Goal: Navigation & Orientation: Find specific page/section

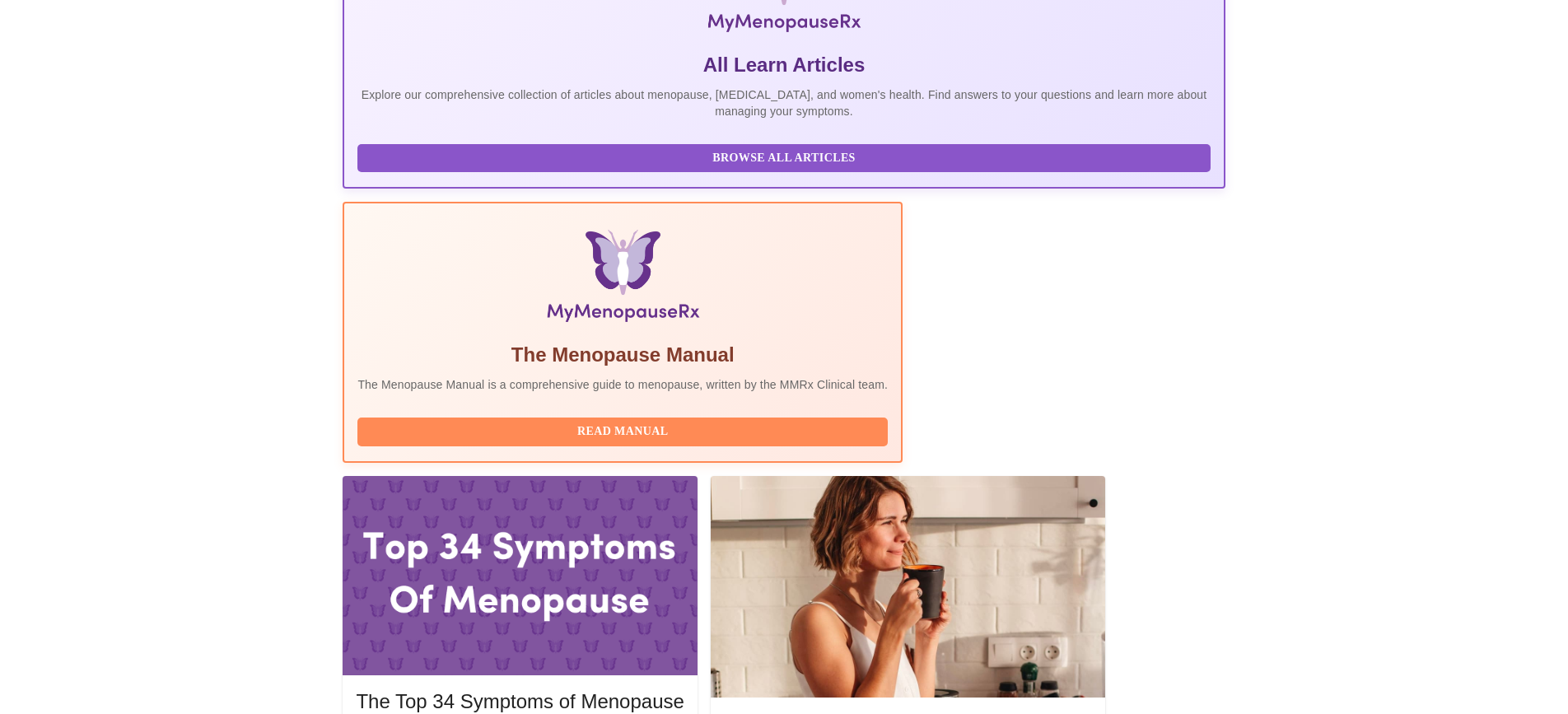
scroll to position [337, 0]
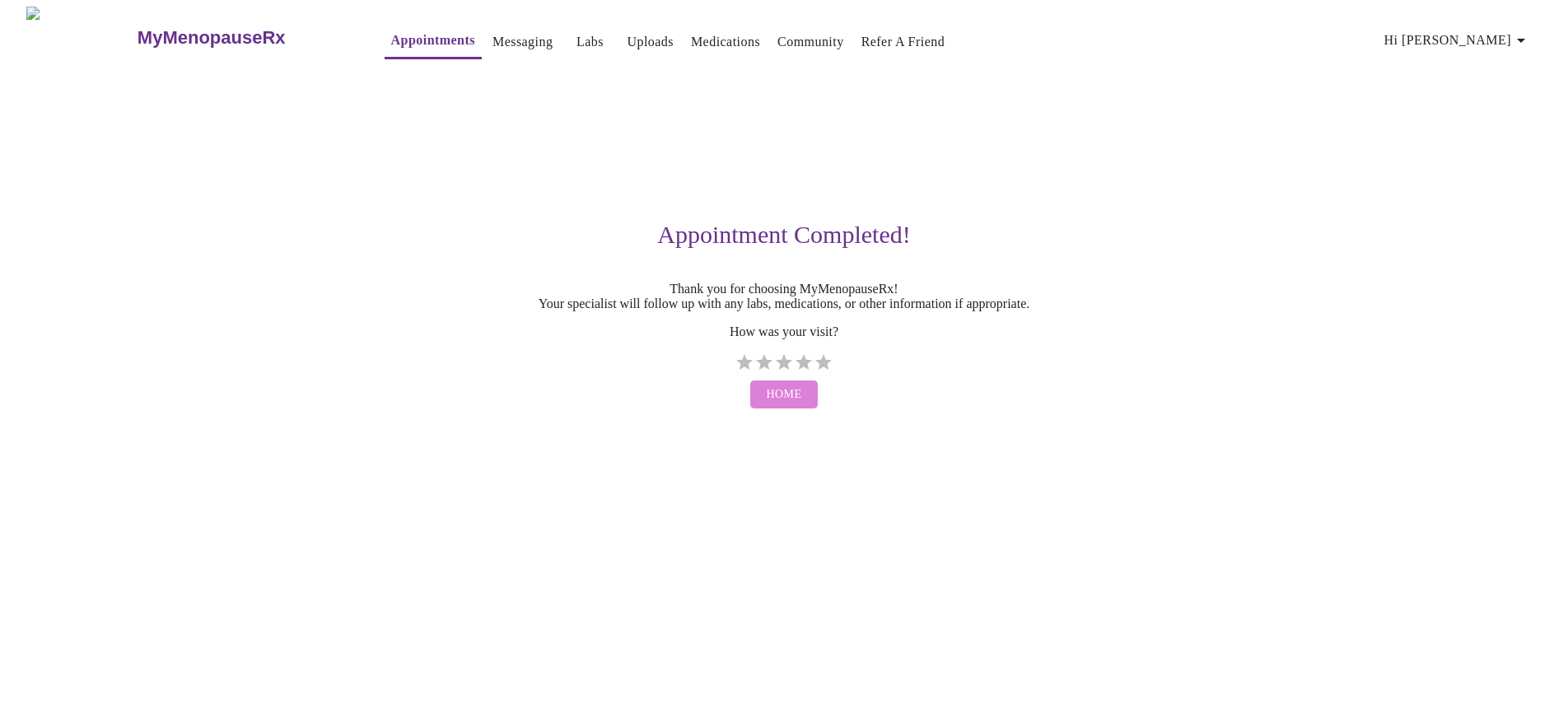
click at [797, 405] on span "Home" at bounding box center [785, 395] width 35 height 21
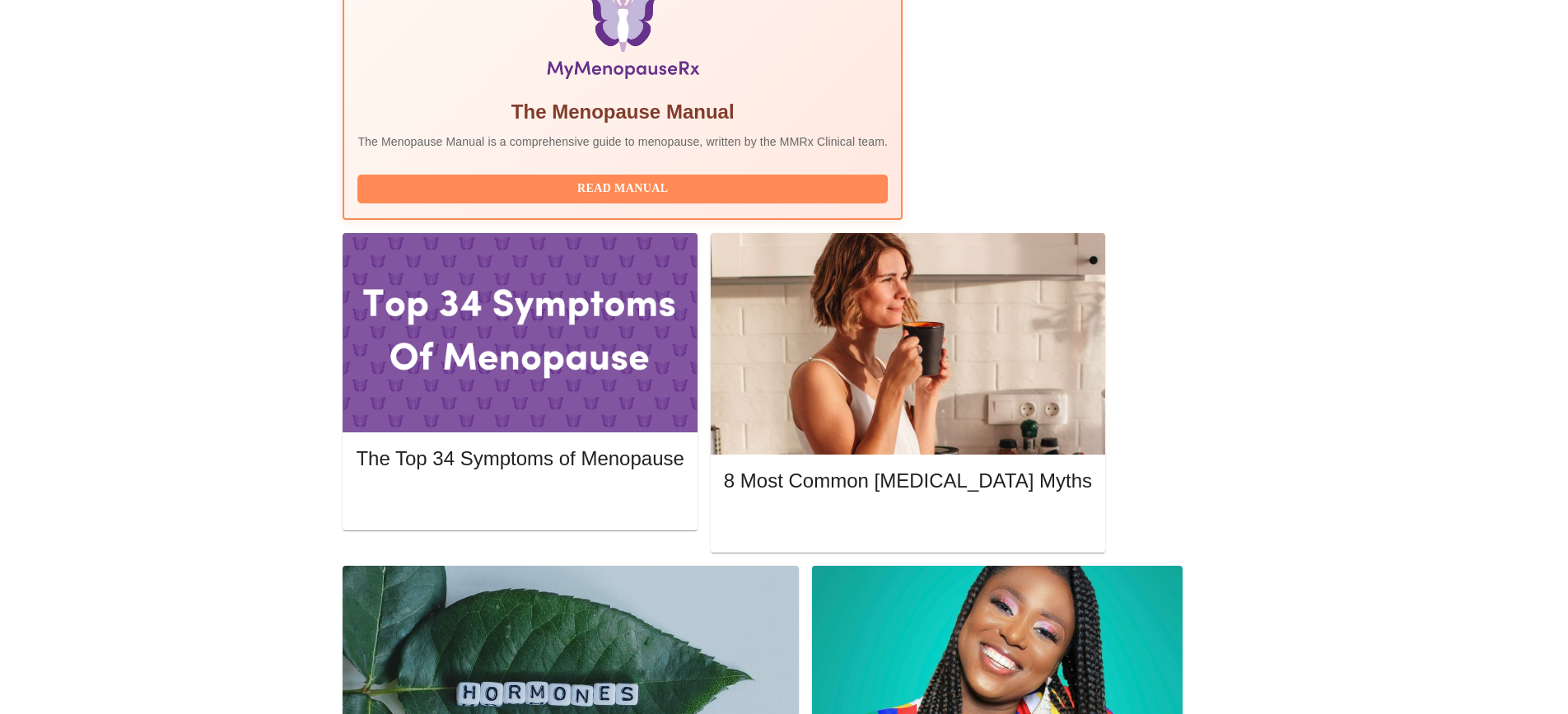
scroll to position [610, 0]
